Goal: Task Accomplishment & Management: Complete application form

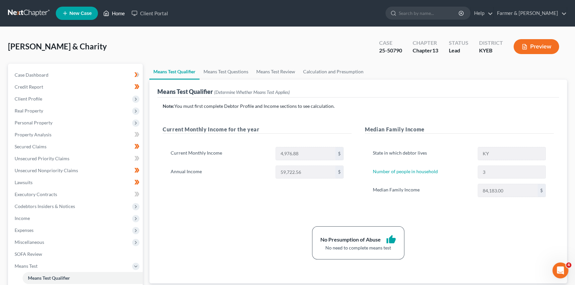
click at [115, 12] on link "Home" at bounding box center [114, 13] width 28 height 12
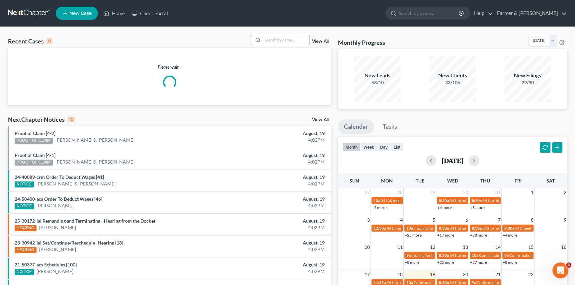
click at [273, 40] on input "search" at bounding box center [285, 40] width 46 height 10
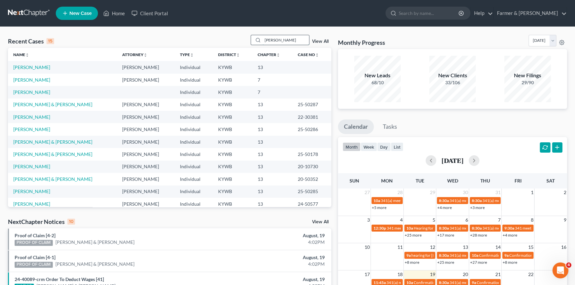
type input "[PERSON_NAME]"
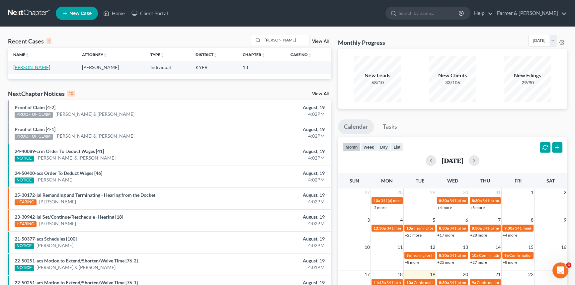
click at [27, 66] on link "[PERSON_NAME]" at bounding box center [31, 67] width 37 height 6
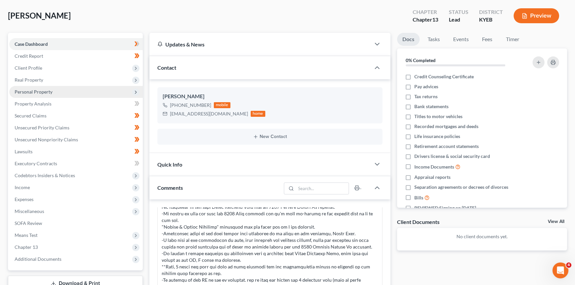
scroll to position [60, 0]
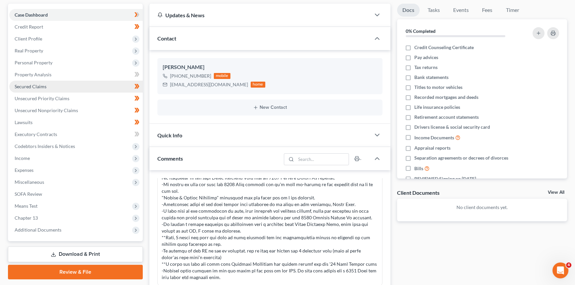
click at [47, 86] on link "Secured Claims" at bounding box center [75, 87] width 133 height 12
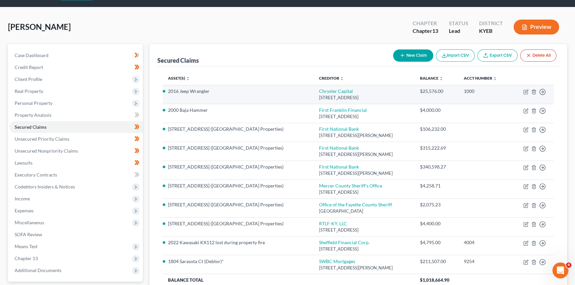
scroll to position [30, 0]
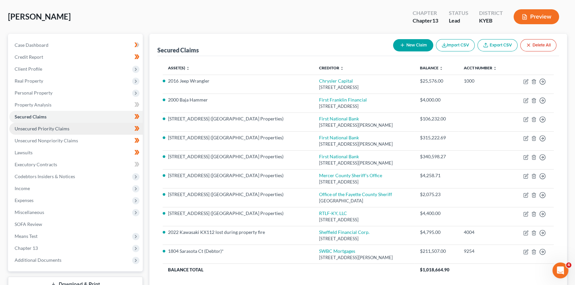
click at [41, 129] on span "Unsecured Priority Claims" at bounding box center [42, 129] width 55 height 6
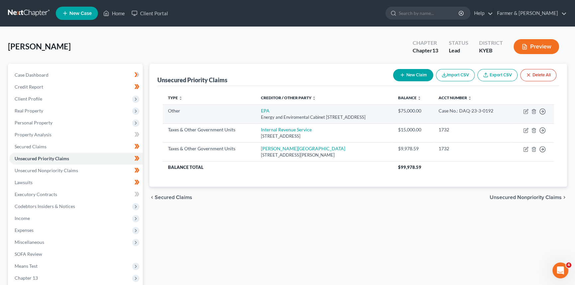
click at [338, 113] on td "EPA Energy and Enviromental Cabinet [STREET_ADDRESS]" at bounding box center [323, 113] width 137 height 19
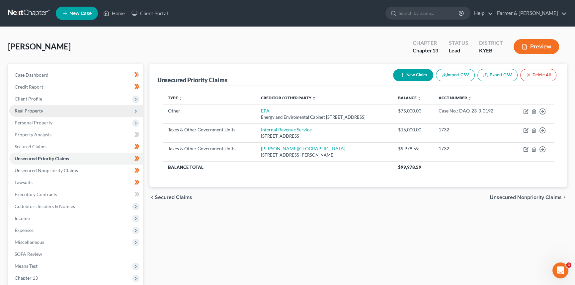
click at [45, 113] on span "Real Property" at bounding box center [75, 111] width 133 height 12
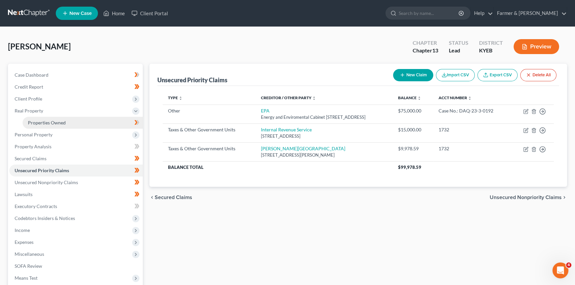
click at [51, 123] on span "Properties Owned" at bounding box center [47, 123] width 38 height 6
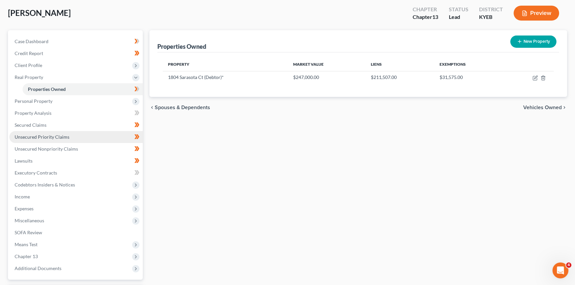
scroll to position [90, 0]
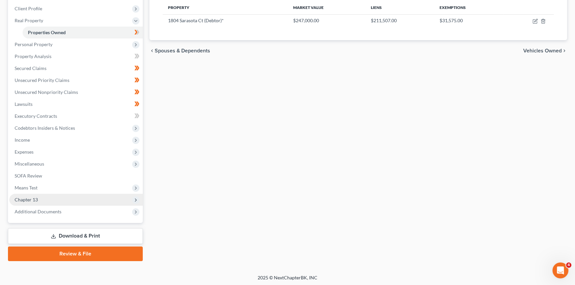
click at [41, 197] on span "Chapter 13" at bounding box center [75, 200] width 133 height 12
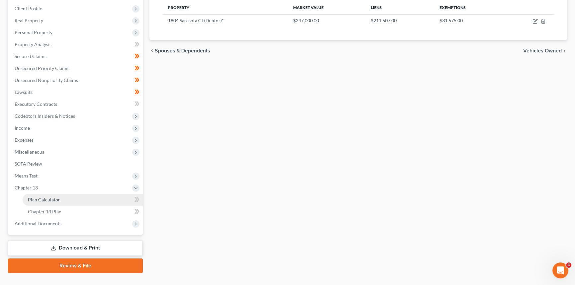
click at [42, 199] on span "Plan Calculator" at bounding box center [44, 200] width 32 height 6
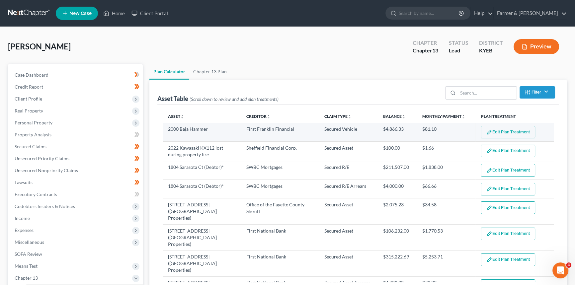
select select "59"
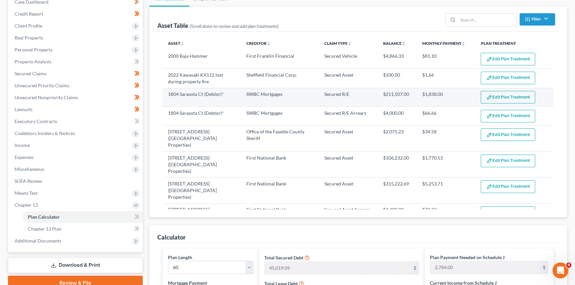
scroll to position [90, 0]
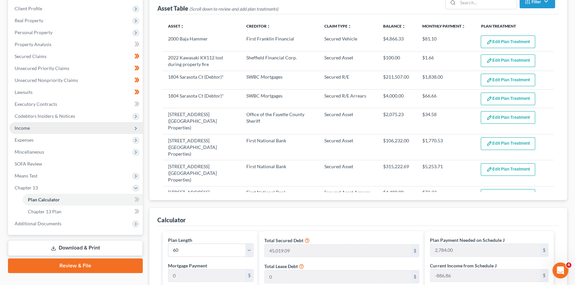
click at [23, 129] on span "Income" at bounding box center [22, 128] width 15 height 6
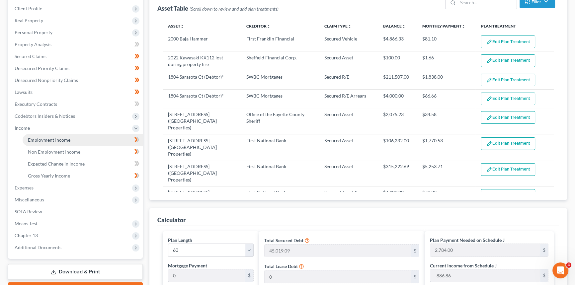
click at [34, 137] on span "Employment Income" at bounding box center [49, 140] width 42 height 6
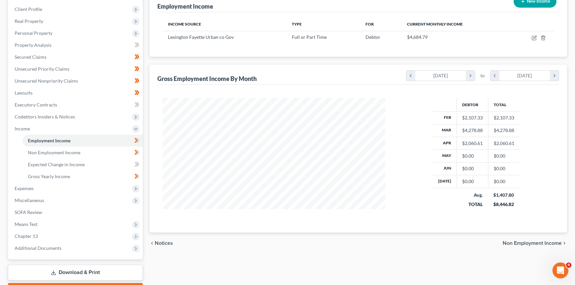
scroll to position [90, 0]
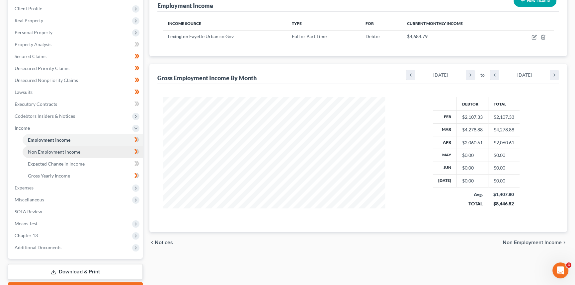
click at [60, 154] on link "Non Employment Income" at bounding box center [83, 152] width 120 height 12
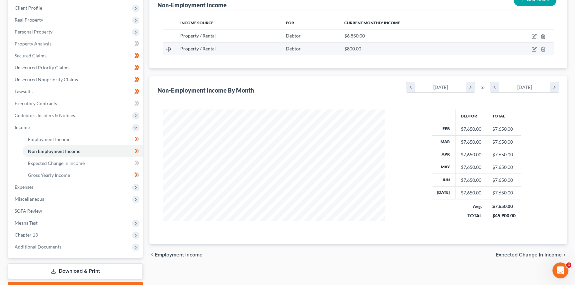
scroll to position [120, 0]
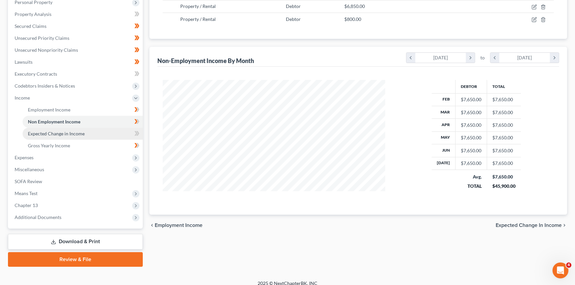
click at [73, 135] on span "Expected Change in Income" at bounding box center [56, 134] width 57 height 6
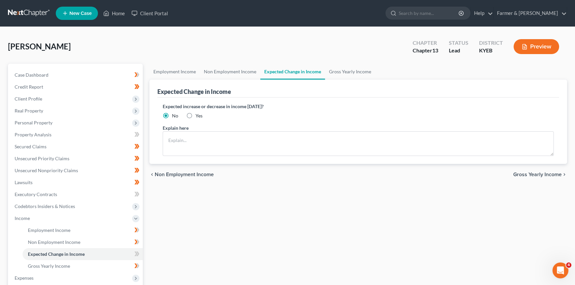
scroll to position [90, 0]
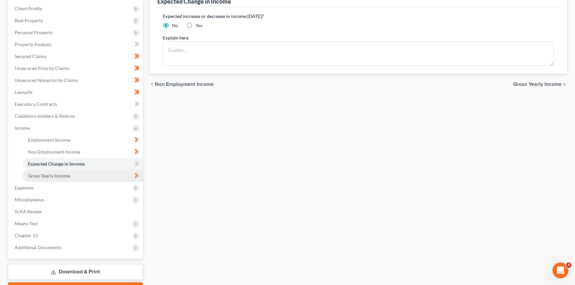
click at [69, 175] on span "Gross Yearly Income" at bounding box center [49, 176] width 42 height 6
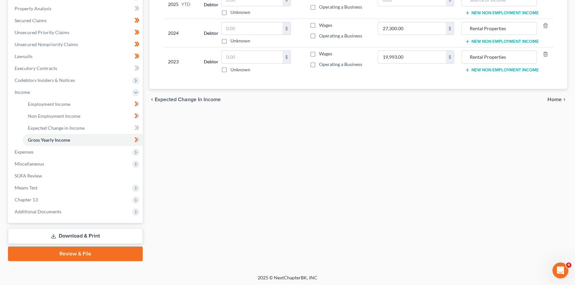
scroll to position [126, 0]
click at [33, 149] on span "Expenses" at bounding box center [24, 152] width 19 height 6
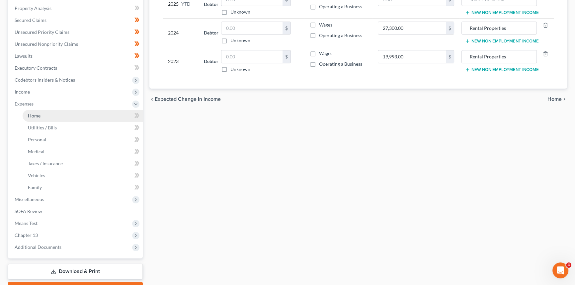
click at [36, 118] on link "Home" at bounding box center [83, 116] width 120 height 12
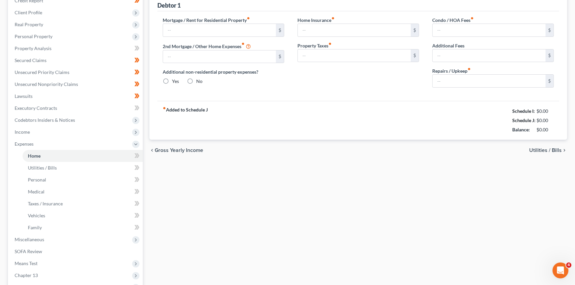
type input "1,838.47"
type input "0.00"
radio input "true"
type input "0.00"
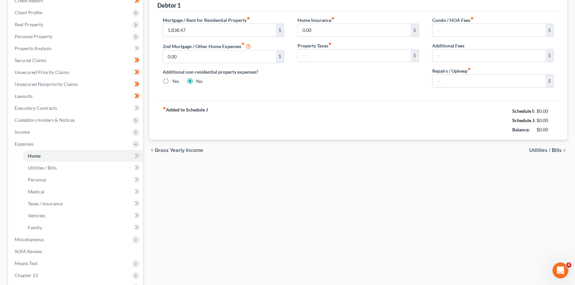
type input "0.00"
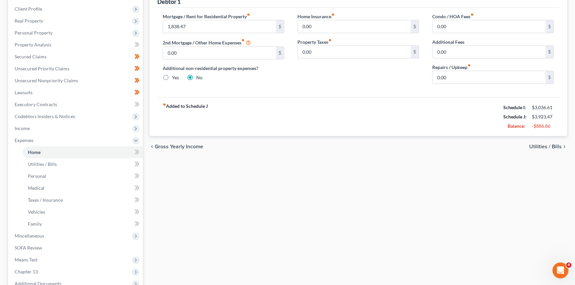
scroll to position [90, 0]
click at [49, 165] on span "Utilities / Bills" at bounding box center [42, 164] width 29 height 6
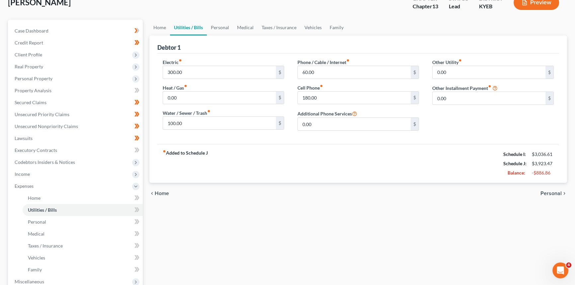
scroll to position [120, 0]
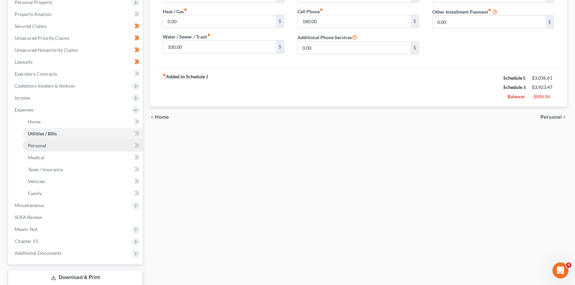
click at [45, 143] on span "Personal" at bounding box center [37, 146] width 18 height 6
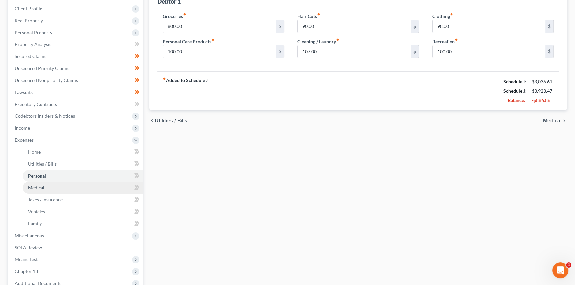
click at [39, 185] on span "Medical" at bounding box center [36, 188] width 17 height 6
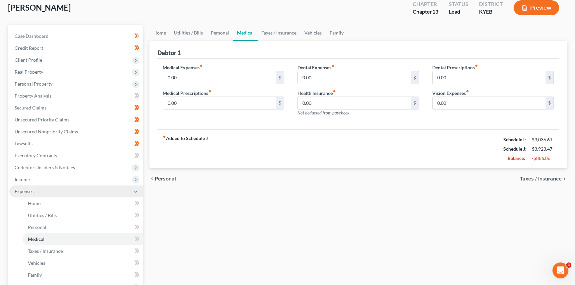
scroll to position [90, 0]
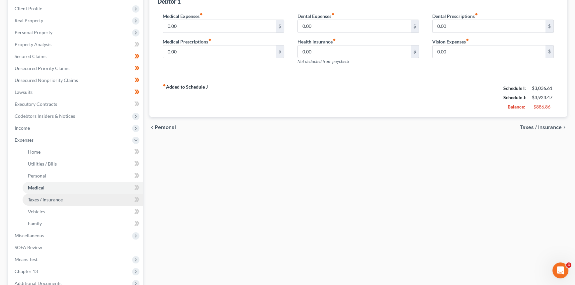
click at [46, 197] on span "Taxes / Insurance" at bounding box center [45, 200] width 35 height 6
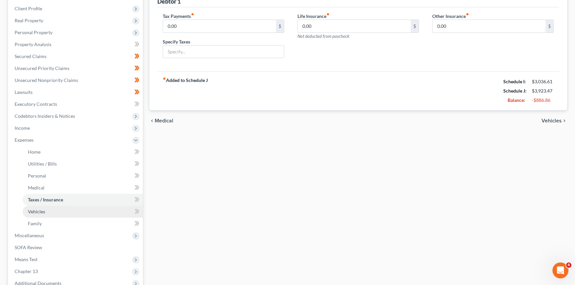
click at [59, 206] on link "Vehicles" at bounding box center [83, 212] width 120 height 12
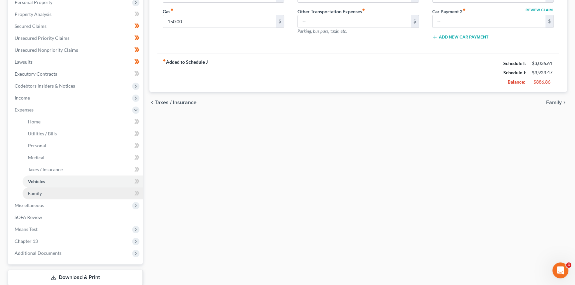
click at [56, 191] on link "Family" at bounding box center [83, 193] width 120 height 12
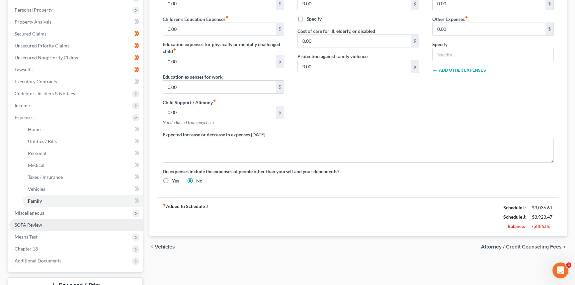
scroll to position [163, 0]
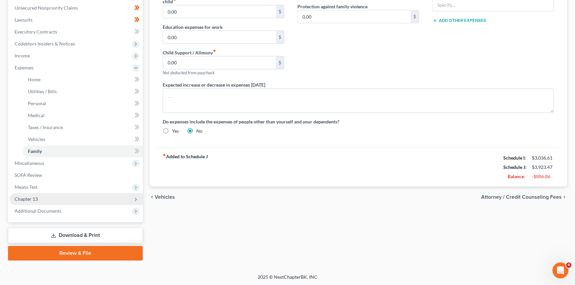
click at [55, 196] on span "Chapter 13" at bounding box center [75, 199] width 133 height 12
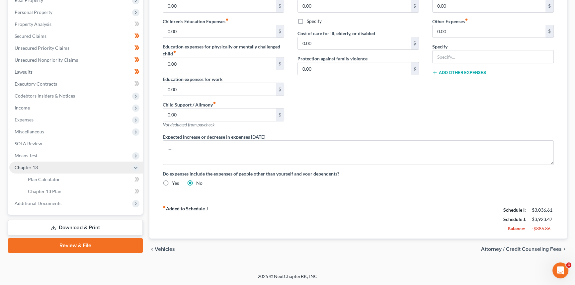
scroll to position [109, 0]
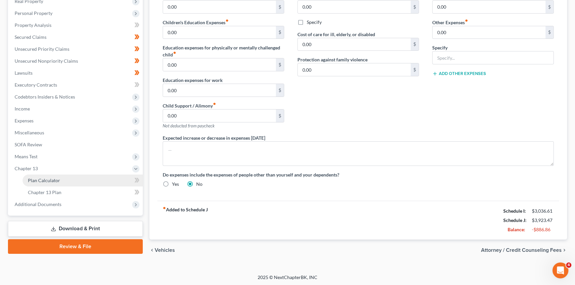
click at [57, 180] on span "Plan Calculator" at bounding box center [44, 180] width 32 height 6
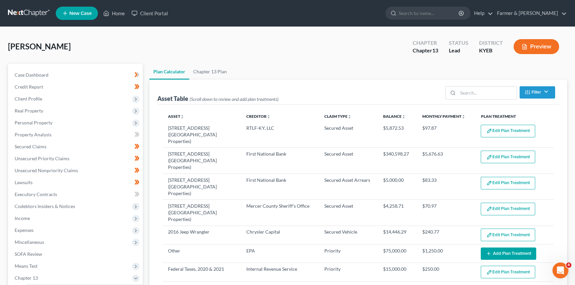
select select "59"
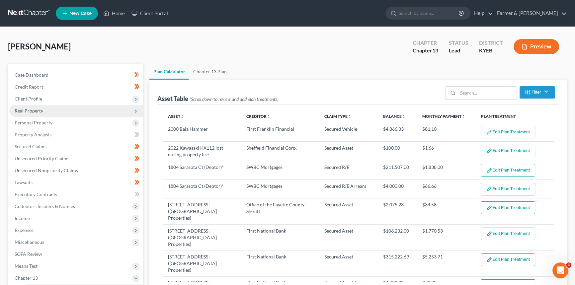
click at [46, 112] on span "Real Property" at bounding box center [75, 111] width 133 height 12
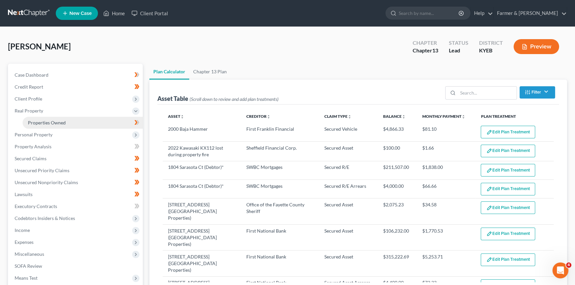
click at [53, 120] on span "Properties Owned" at bounding box center [47, 123] width 38 height 6
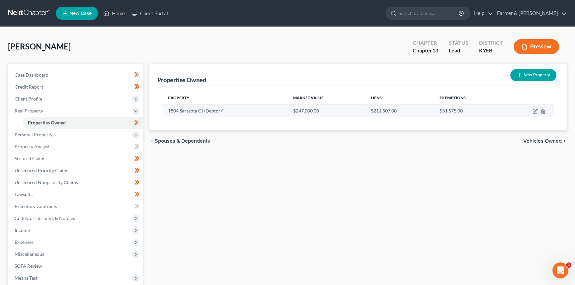
click at [193, 110] on td "1804 Sarasota Ct (Debtor)*" at bounding box center [225, 110] width 125 height 13
click at [534, 111] on icon "button" at bounding box center [535, 110] width 3 height 3
select select "18"
select select "0"
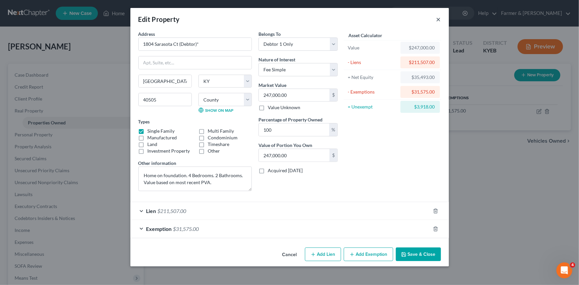
click at [437, 19] on button "×" at bounding box center [438, 19] width 5 height 8
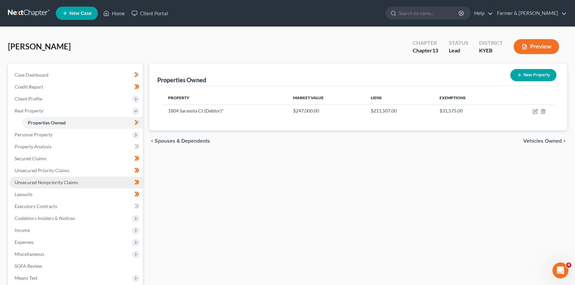
click at [30, 183] on span "Unsecured Nonpriority Claims" at bounding box center [46, 182] width 63 height 6
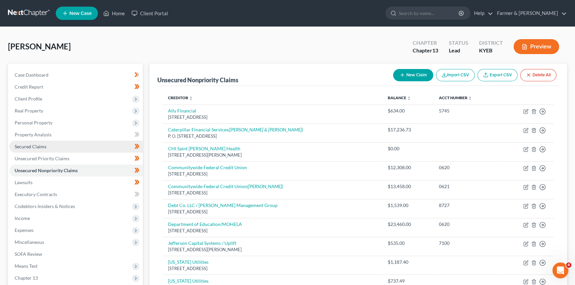
click at [42, 146] on span "Secured Claims" at bounding box center [31, 147] width 32 height 6
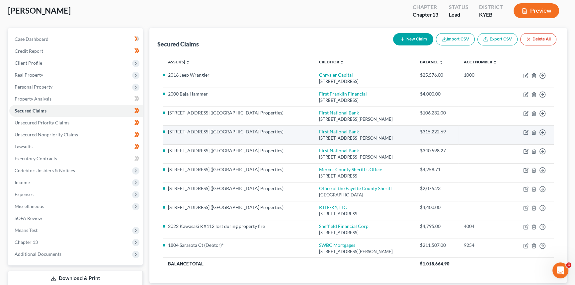
scroll to position [49, 0]
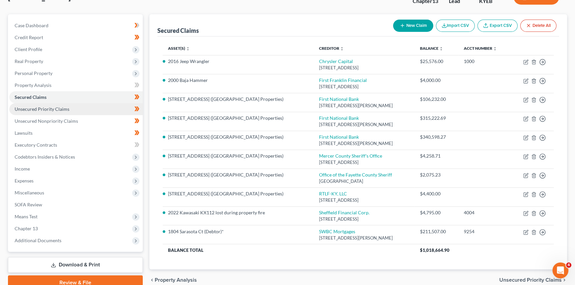
click at [53, 107] on span "Unsecured Priority Claims" at bounding box center [42, 109] width 55 height 6
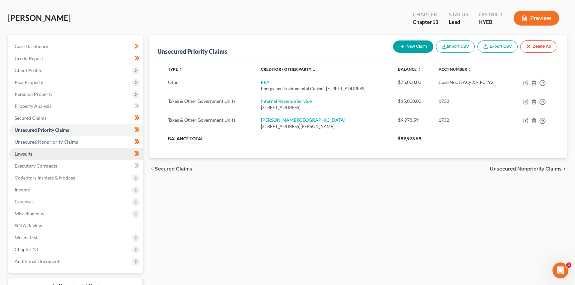
scroll to position [30, 0]
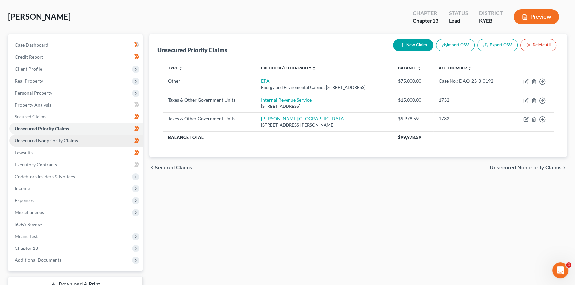
click at [60, 141] on span "Unsecured Nonpriority Claims" at bounding box center [46, 141] width 63 height 6
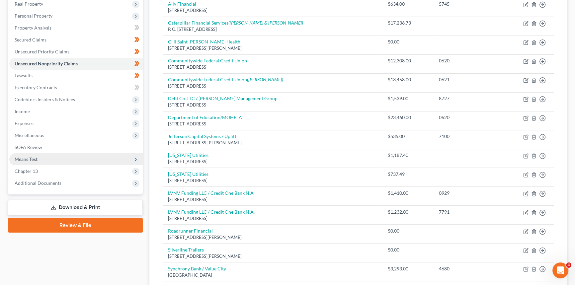
scroll to position [91, 0]
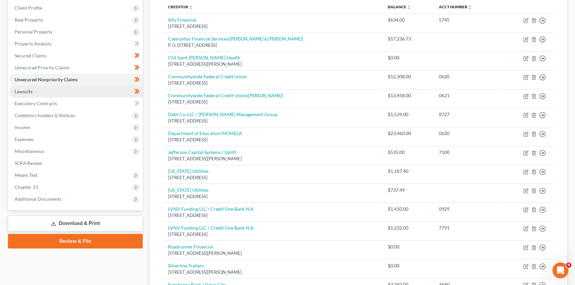
click at [30, 92] on span "Lawsuits" at bounding box center [24, 92] width 18 height 6
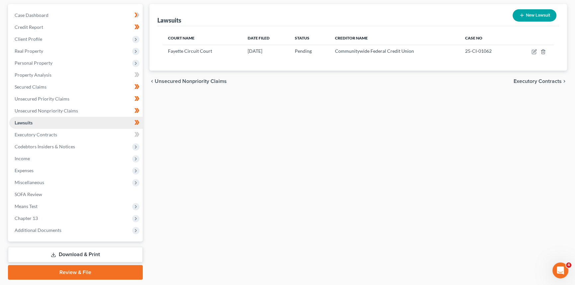
scroll to position [60, 0]
